Goal: Information Seeking & Learning: Learn about a topic

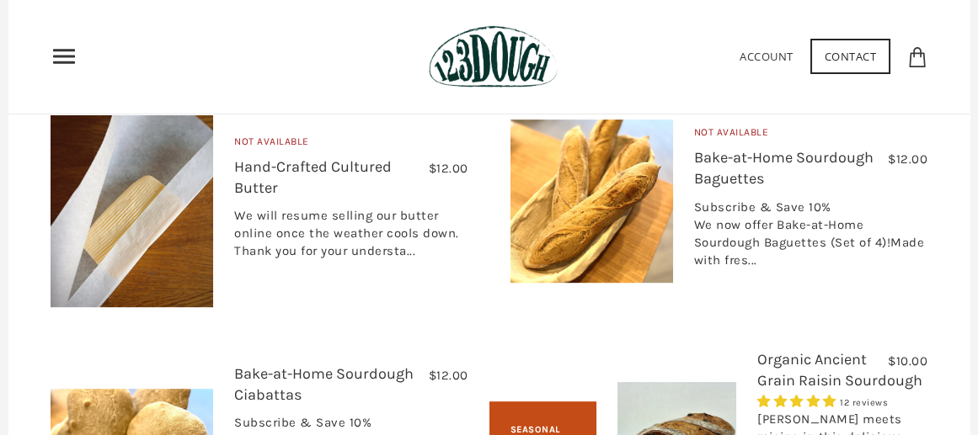
scroll to position [1877, 0]
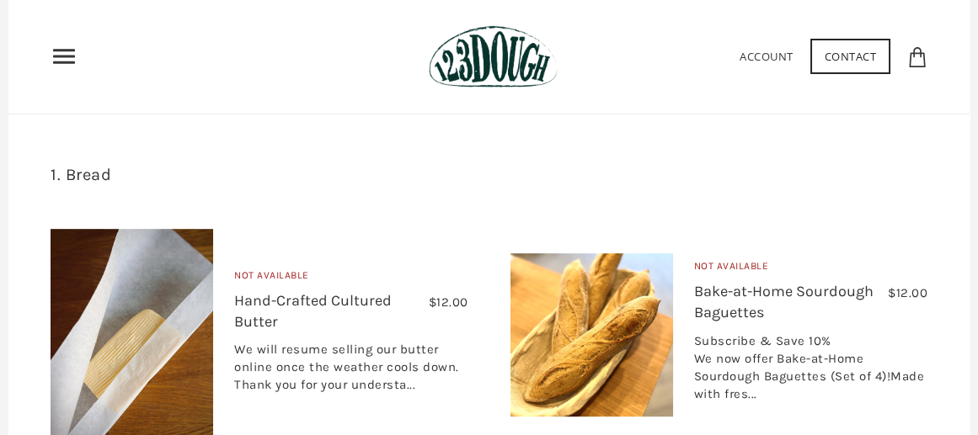
click at [765, 322] on link "Bake-at-Home Sourdough Baguettes" at bounding box center [783, 302] width 179 height 40
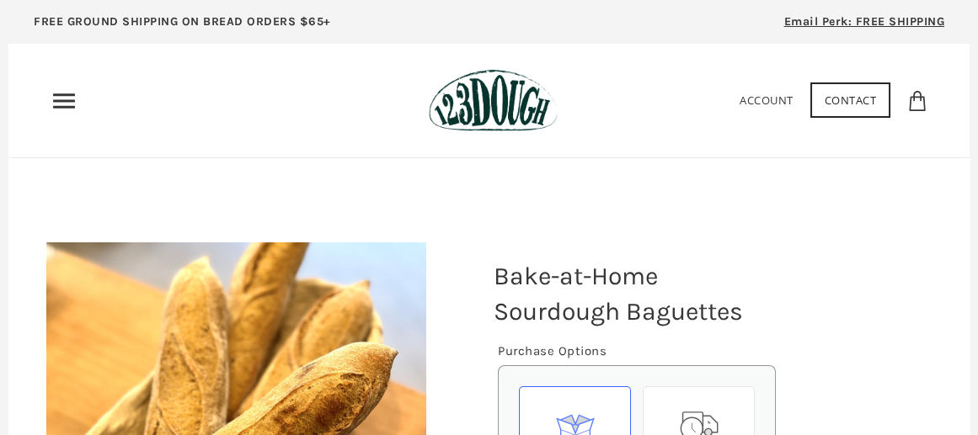
click at [525, 97] on img at bounding box center [493, 100] width 129 height 63
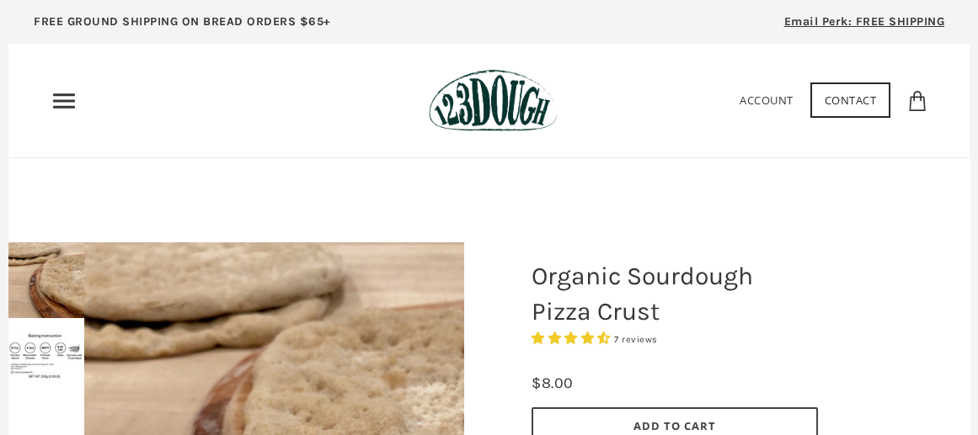
click at [56, 96] on icon "Primary" at bounding box center [64, 101] width 27 height 27
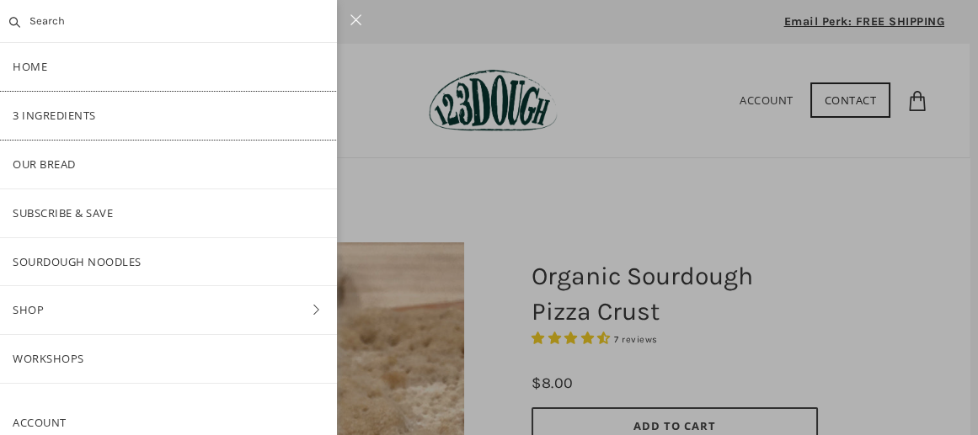
click at [77, 109] on link "3 Ingredients" at bounding box center [168, 116] width 337 height 48
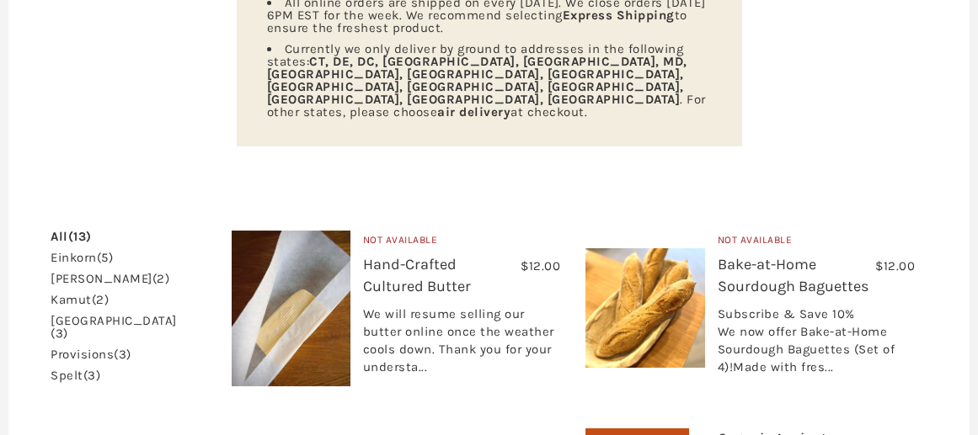
scroll to position [337, 0]
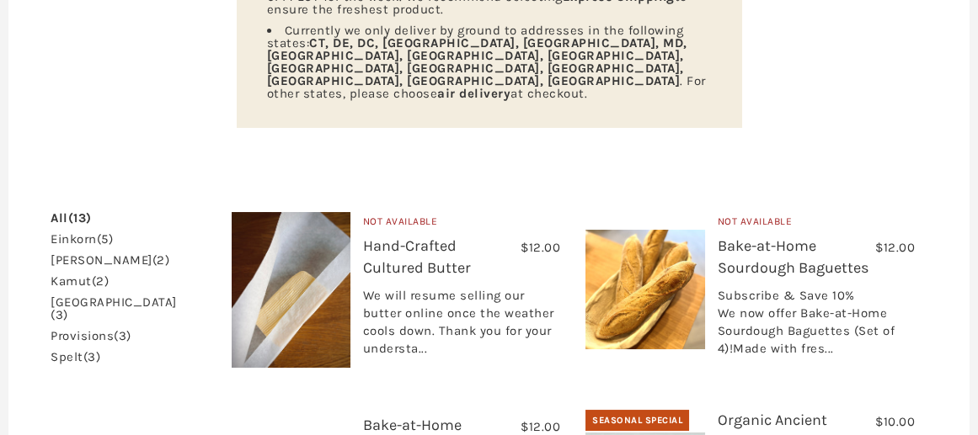
click at [52, 233] on link "einkorn (5)" at bounding box center [82, 239] width 62 height 13
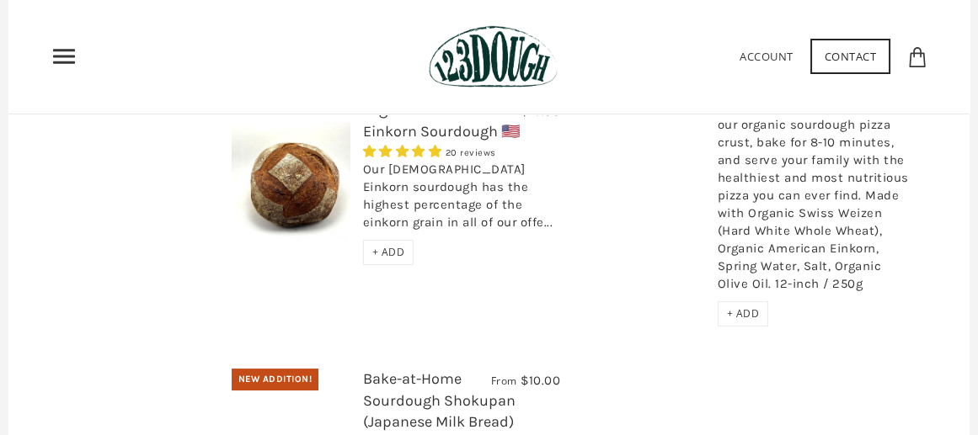
scroll to position [674, 0]
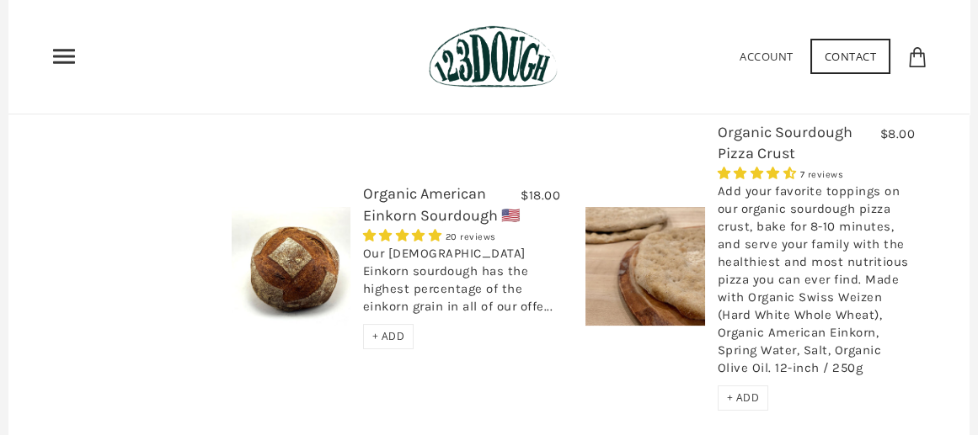
click at [413, 184] on link "Organic American Einkorn Sourdough 🇺🇸" at bounding box center [441, 204] width 157 height 40
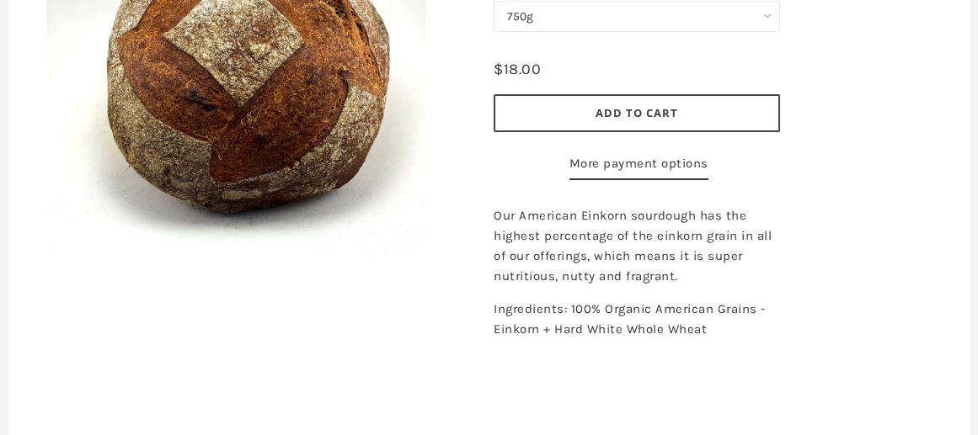
scroll to position [253, 0]
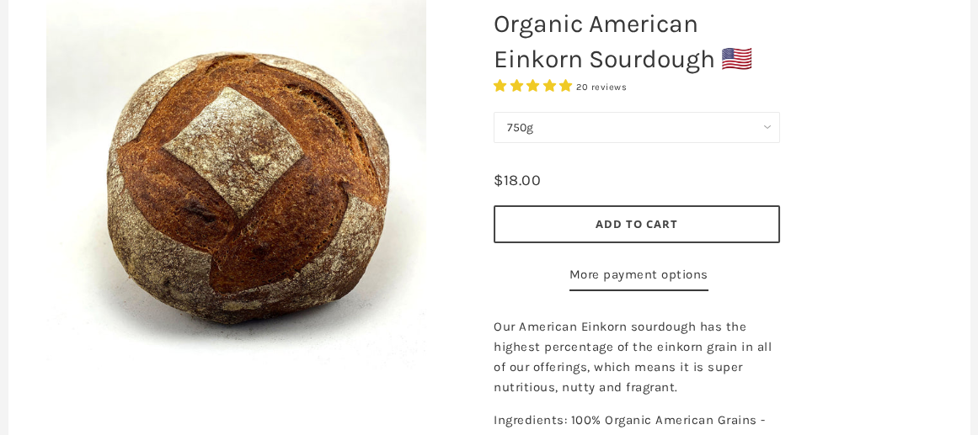
click at [589, 93] on div "20 reviews" at bounding box center [636, 86] width 286 height 19
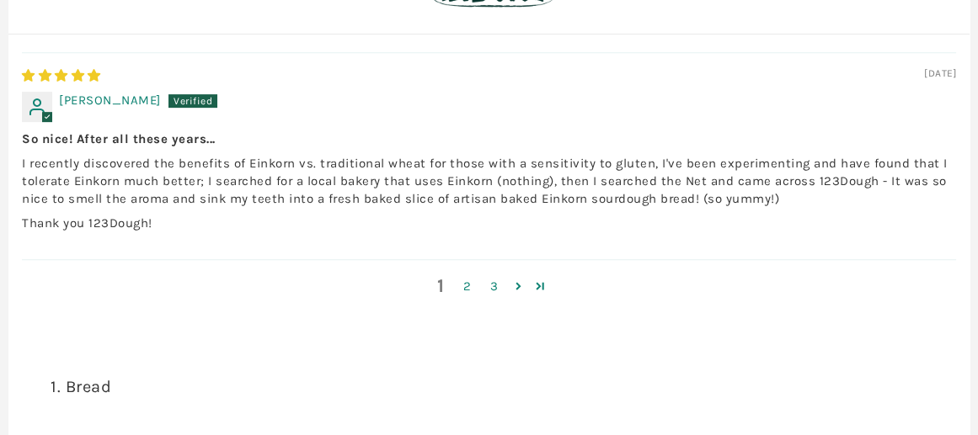
scroll to position [1631, 0]
